Goal: Transaction & Acquisition: Purchase product/service

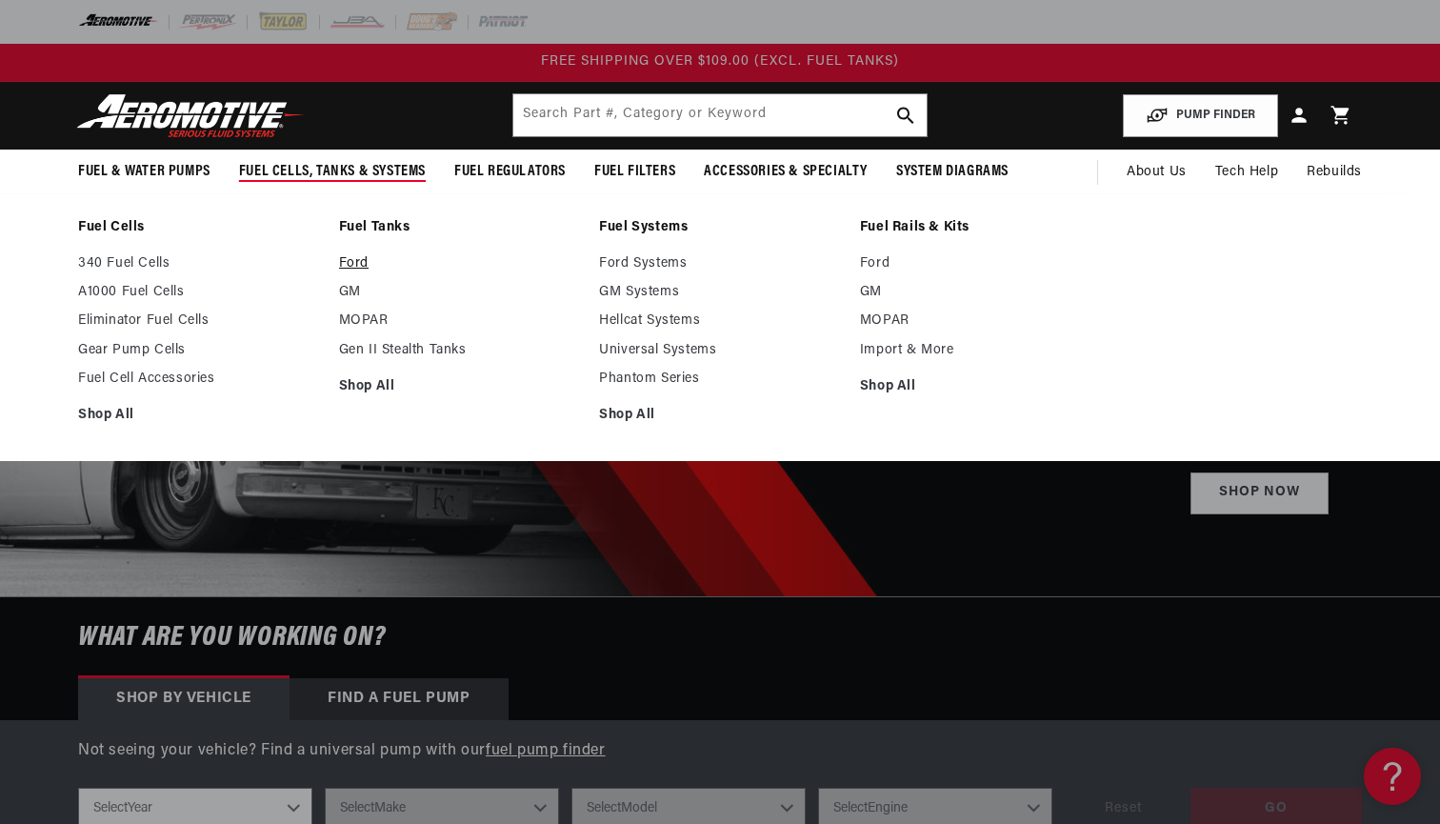
click at [355, 264] on link "Ford" at bounding box center [460, 263] width 242 height 17
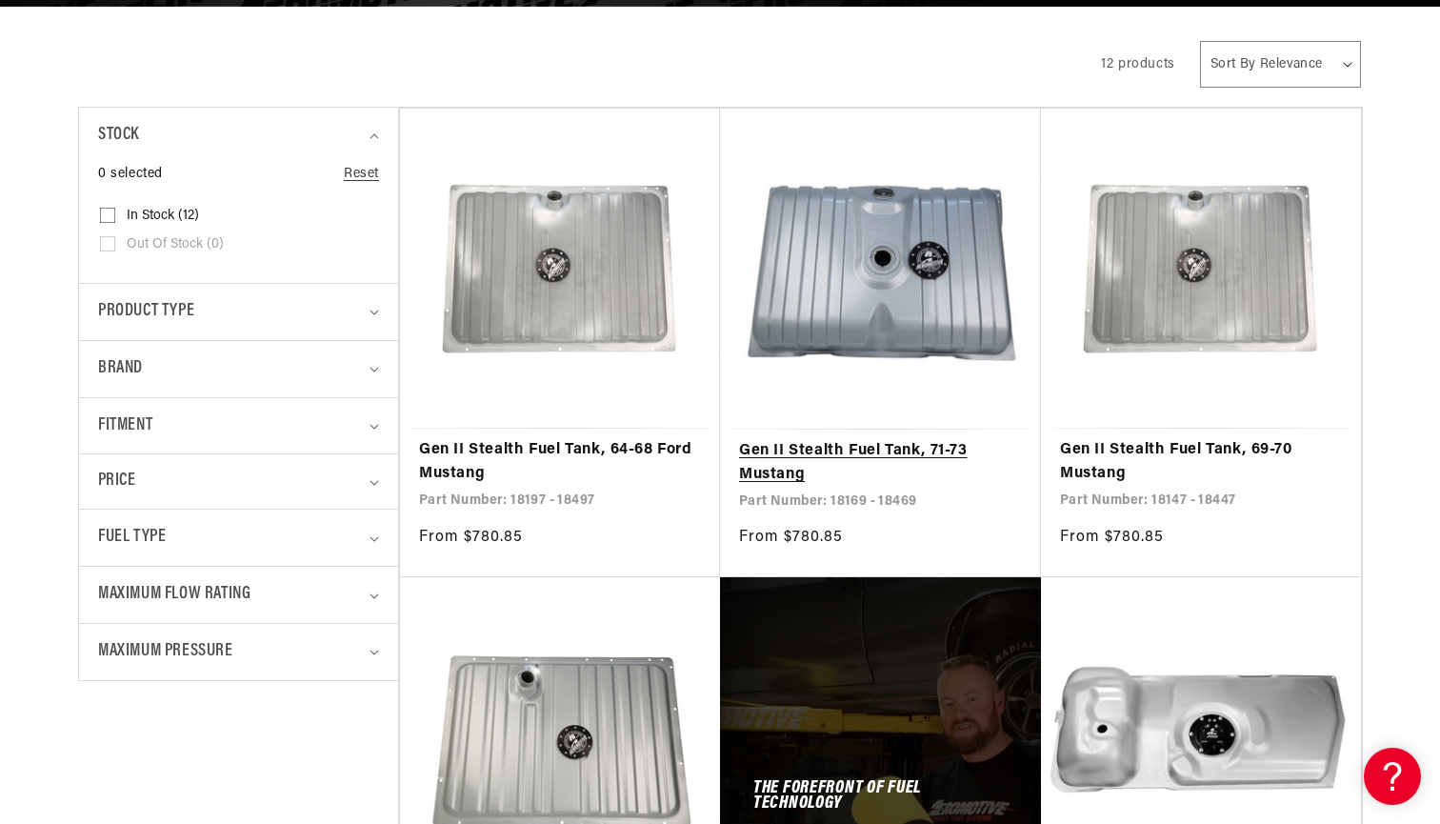
scroll to position [381, 0]
click at [829, 449] on link "Gen II Stealth Fuel Tank, 71-73 Mustang" at bounding box center [880, 463] width 283 height 49
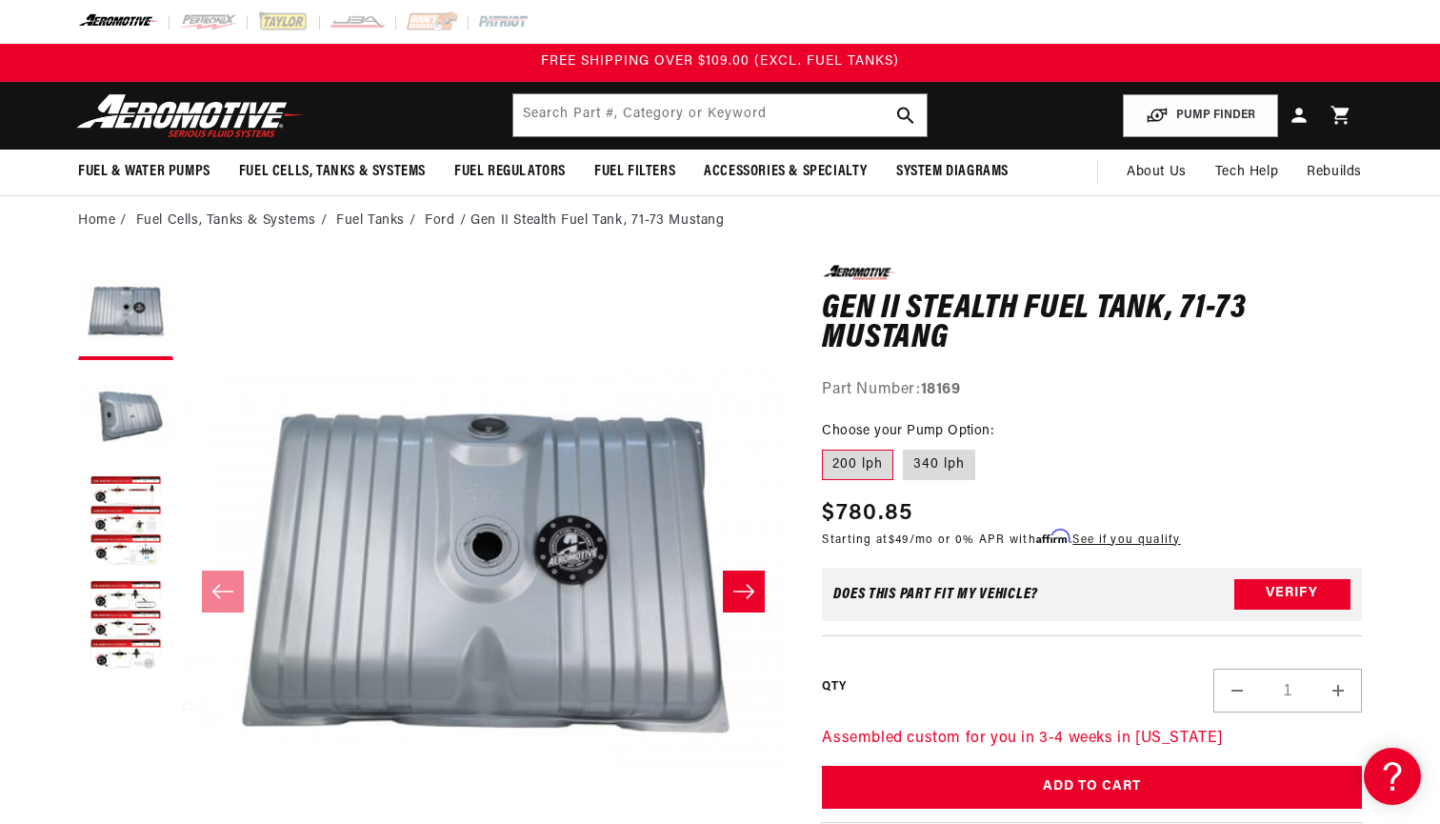
scroll to position [38, 0]
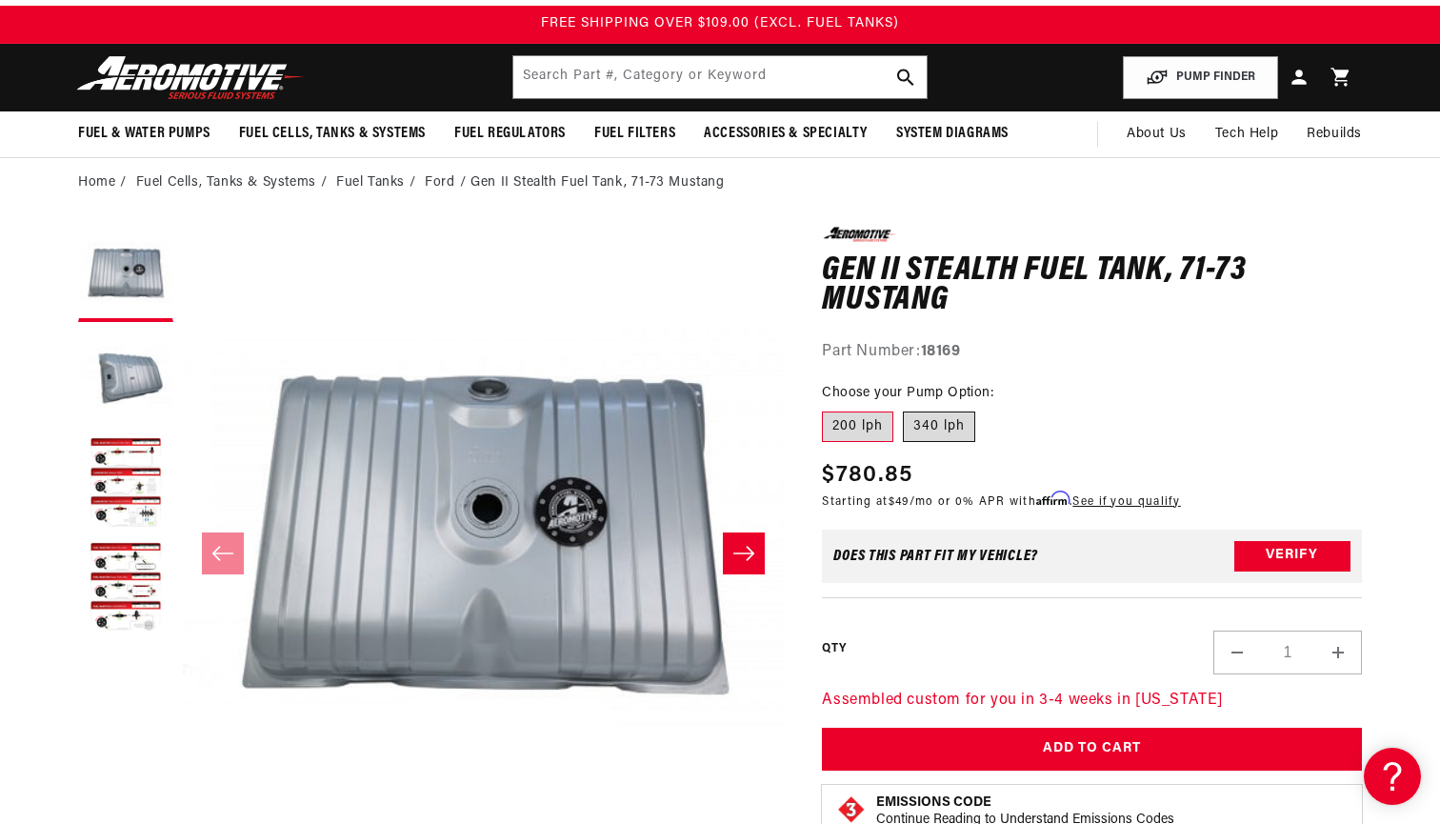
click at [957, 425] on label "340 lph" at bounding box center [939, 427] width 72 height 30
click at [904, 409] on input "340 lph" at bounding box center [903, 408] width 1 height 1
radio input "true"
click at [875, 425] on label "200 lph" at bounding box center [857, 427] width 71 height 30
click at [828, 409] on input "200 lph" at bounding box center [827, 408] width 1 height 1
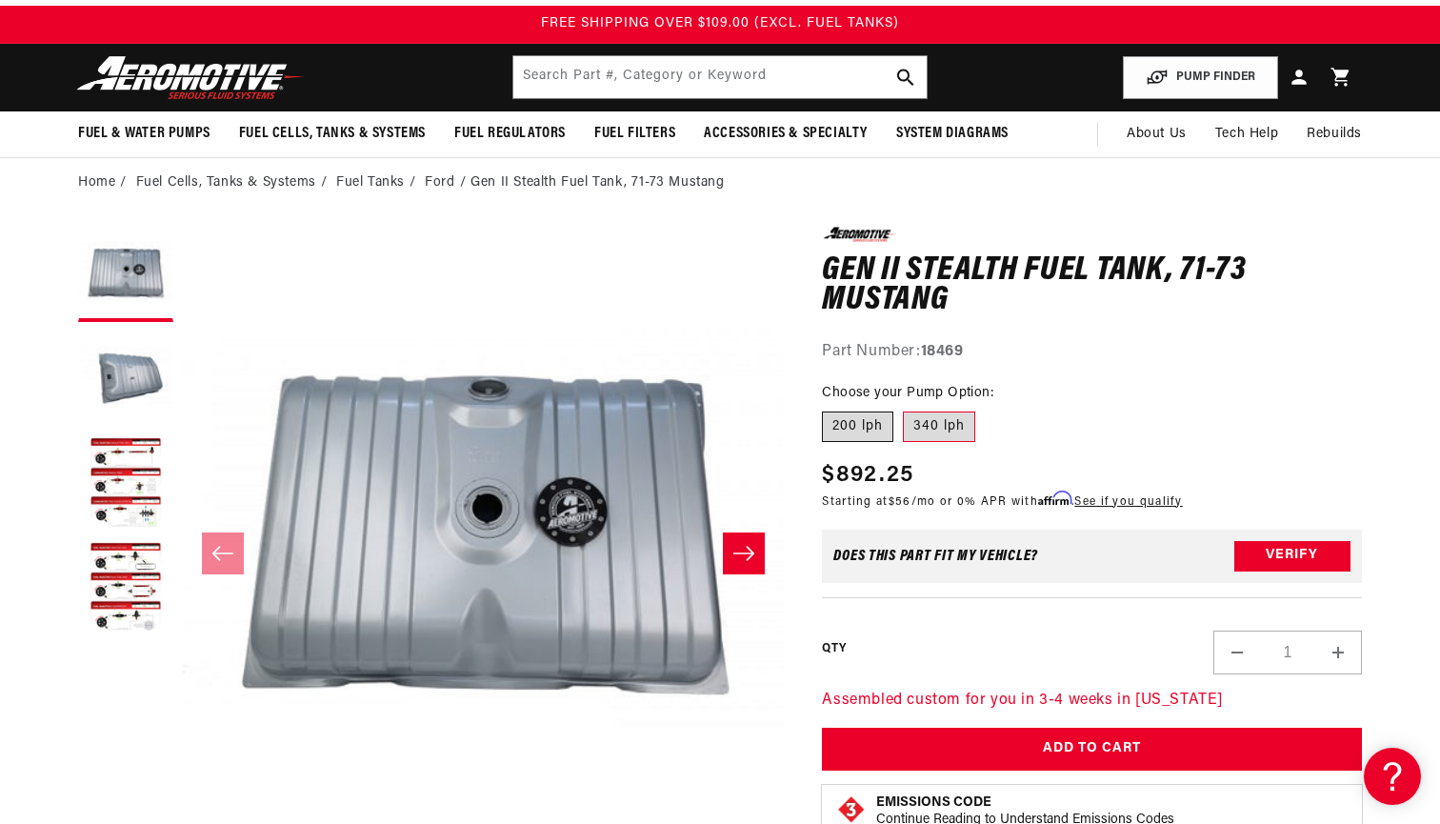
radio input "true"
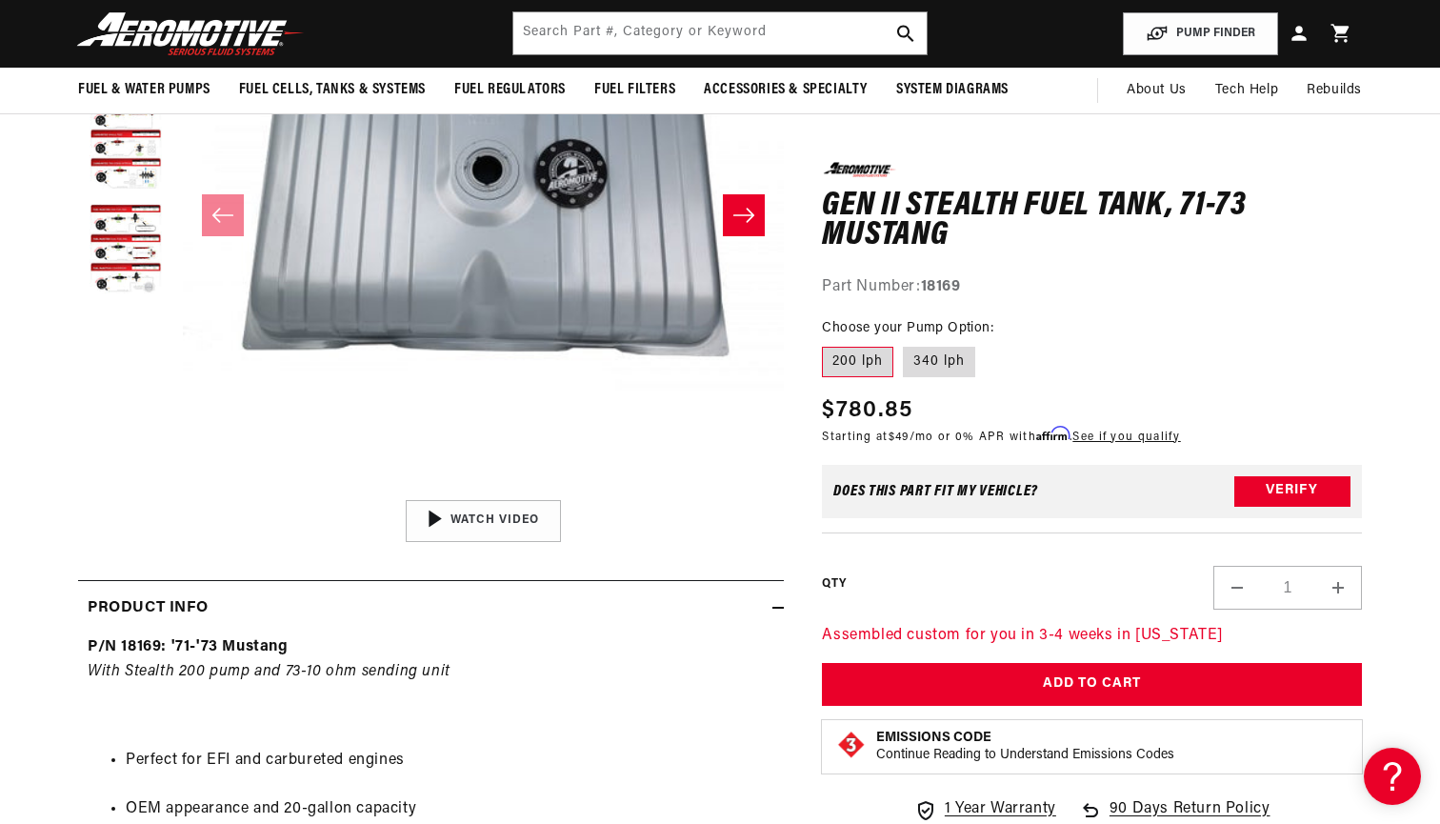
scroll to position [20, 0]
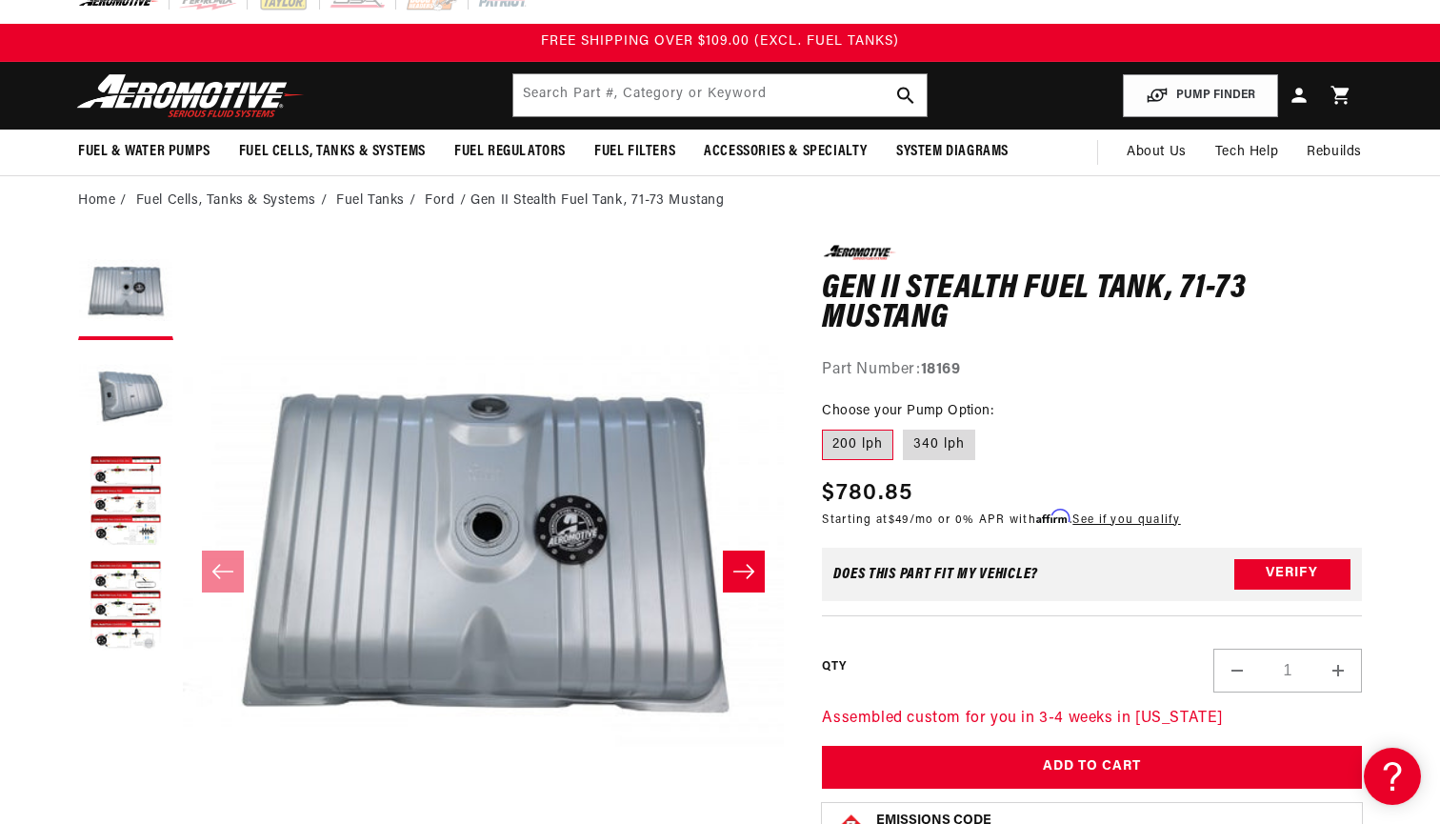
click at [763, 569] on button "Slide right" at bounding box center [744, 572] width 42 height 42
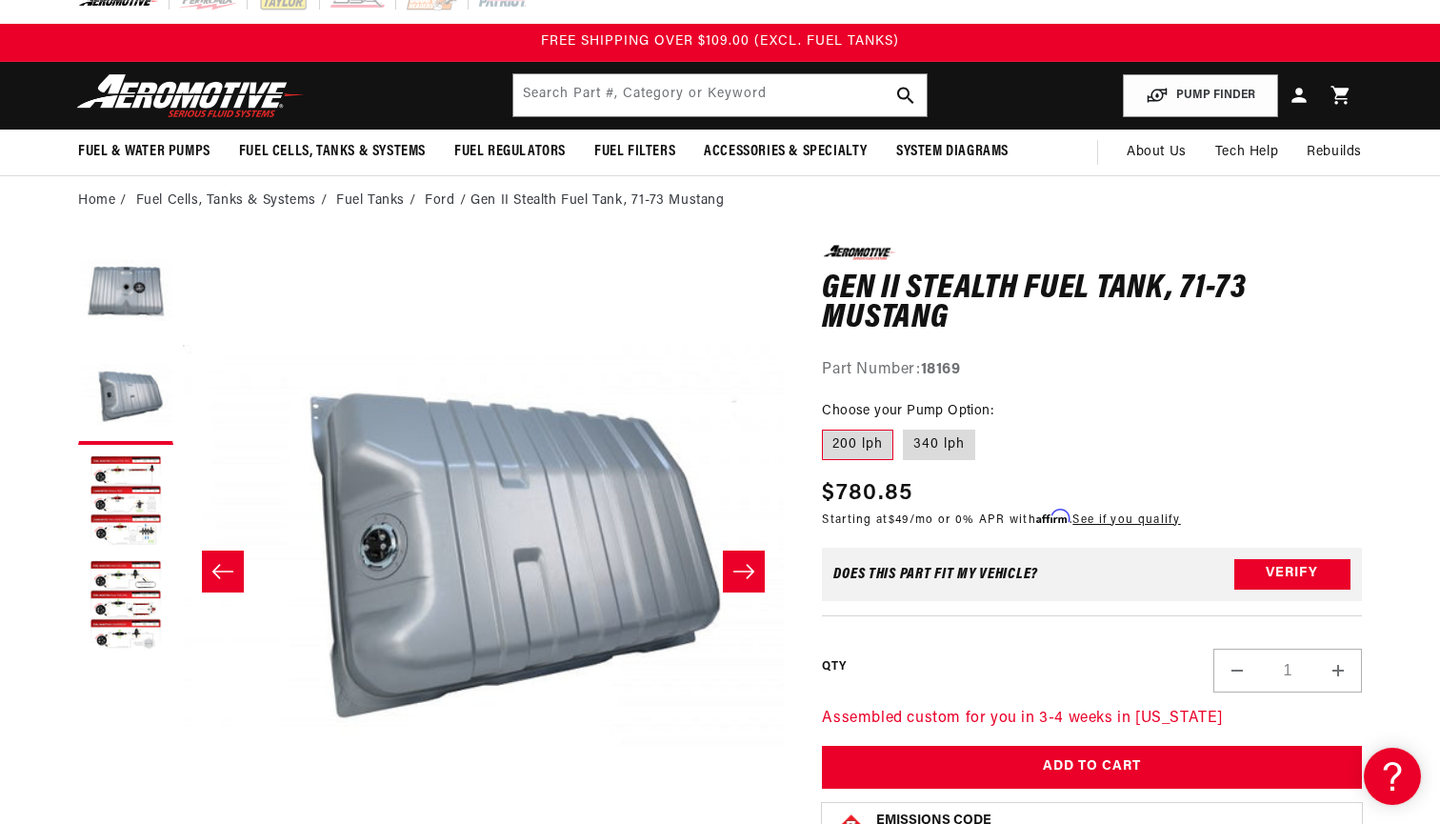
click at [763, 569] on button "Slide right" at bounding box center [744, 572] width 42 height 42
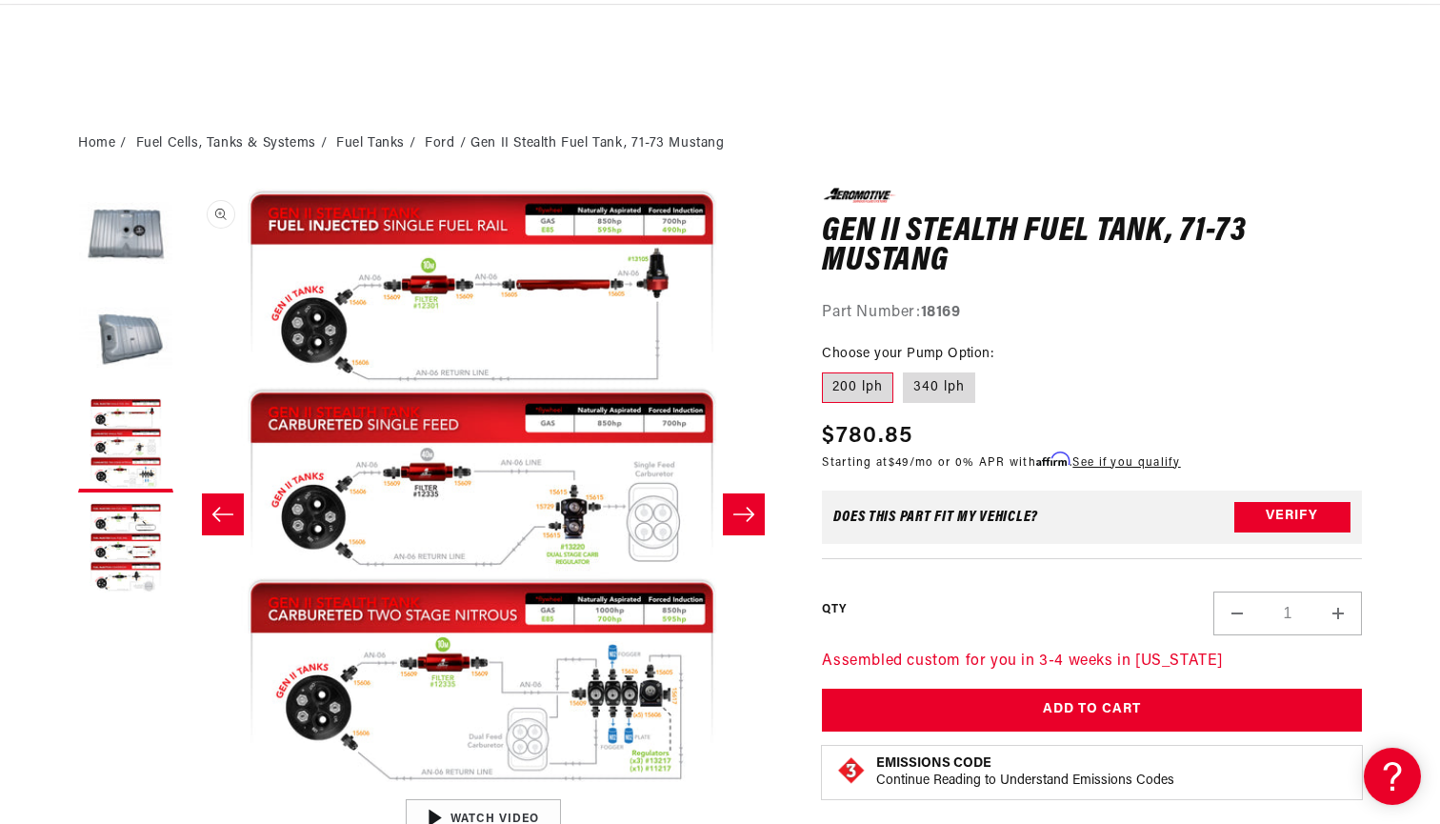
scroll to position [67, 0]
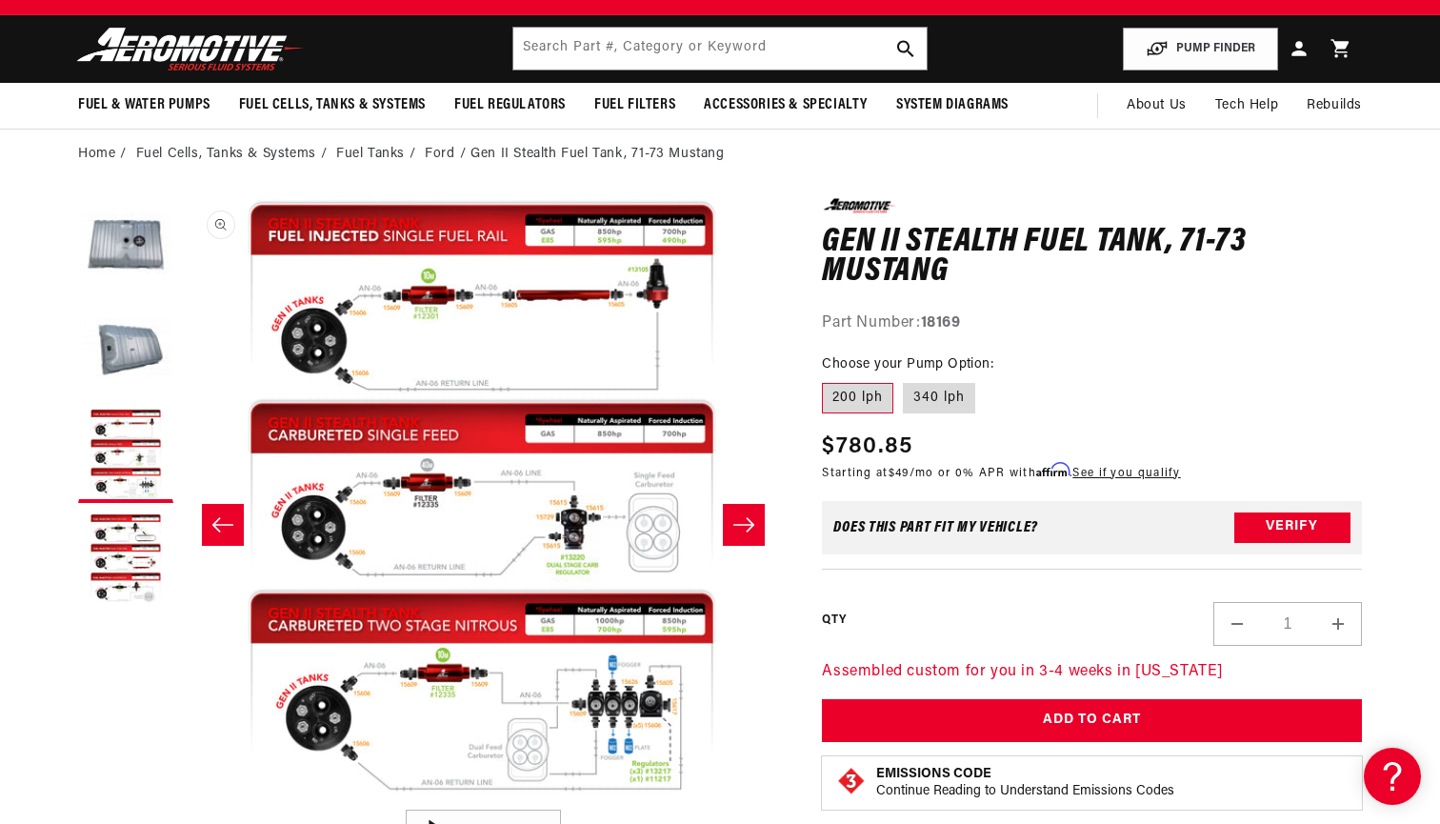
click at [181, 800] on button "Open media 3 in modal" at bounding box center [181, 800] width 0 height 0
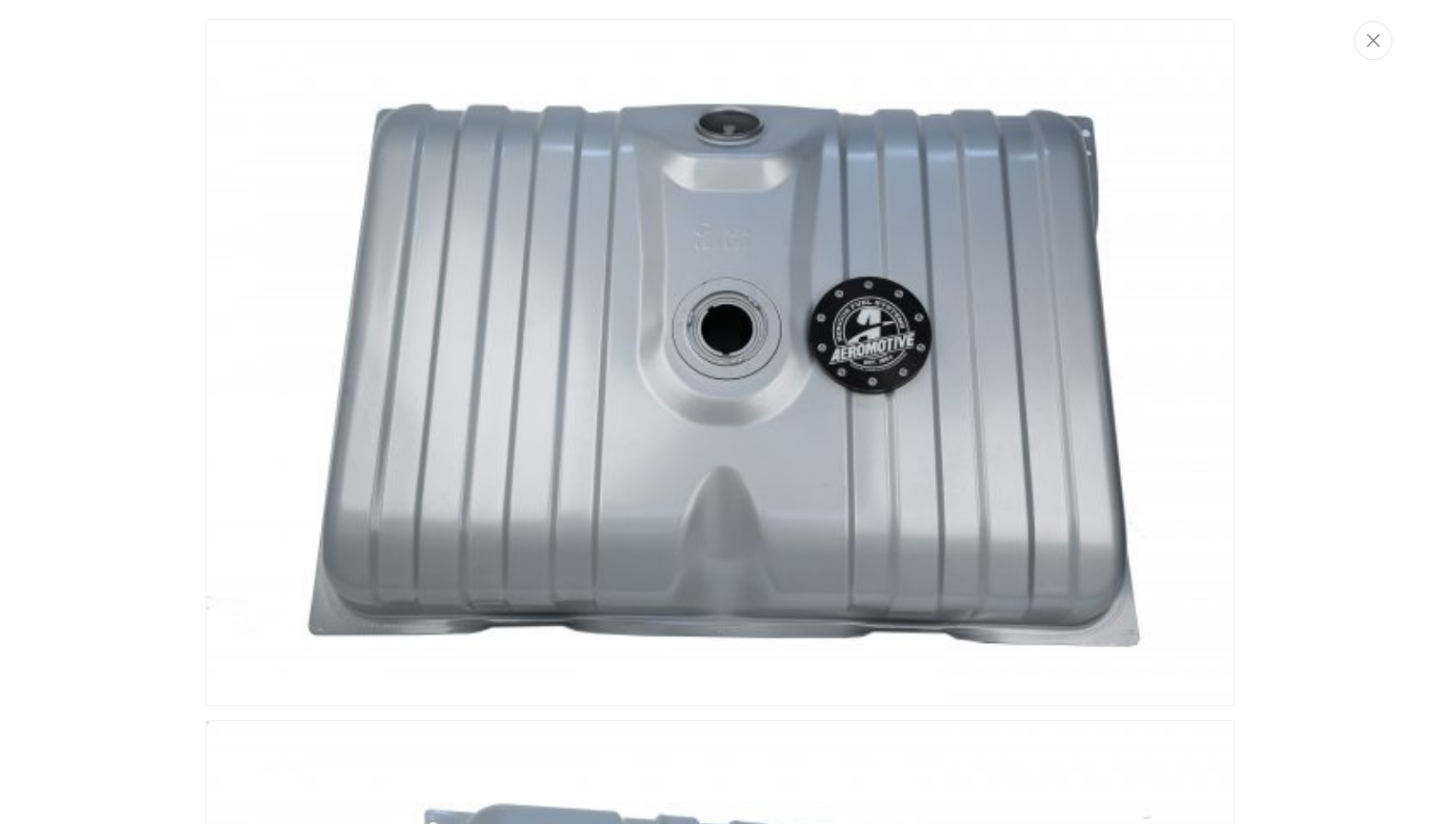
scroll to position [1650, 0]
